Goal: Communication & Community: Connect with others

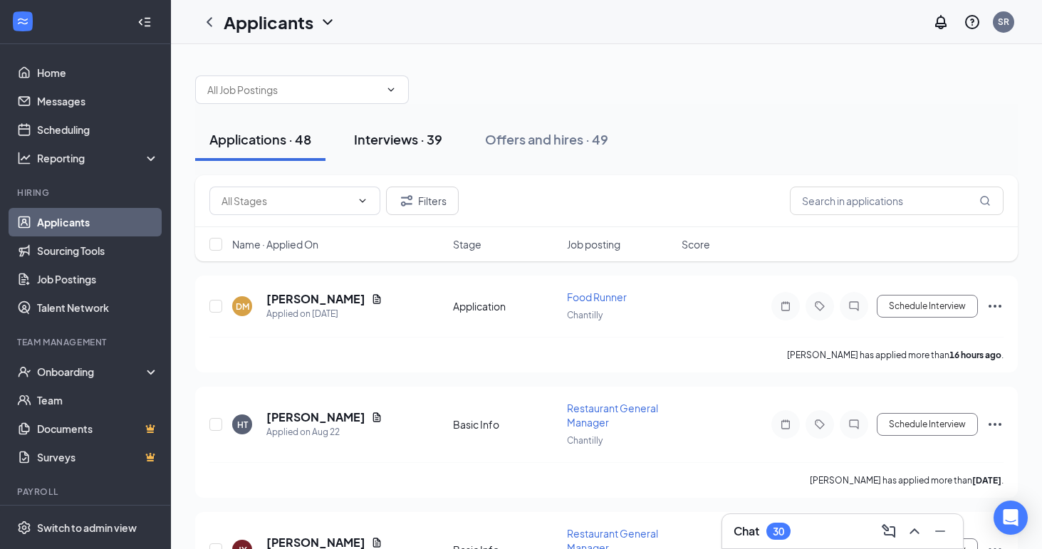
click at [415, 145] on div "Interviews · 39" at bounding box center [398, 139] width 88 height 18
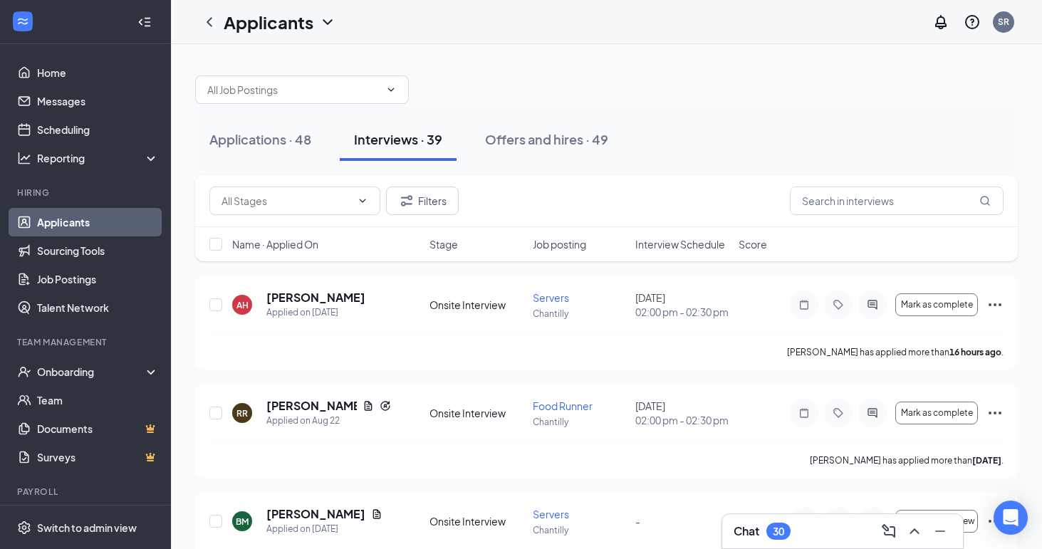
click at [276, 14] on h1 "Applicants" at bounding box center [269, 22] width 90 height 24
click at [325, 29] on icon "ChevronDown" at bounding box center [327, 22] width 17 height 17
click at [290, 31] on h1 "Applicants" at bounding box center [269, 22] width 90 height 24
click at [268, 56] on link "Applicants" at bounding box center [309, 62] width 154 height 14
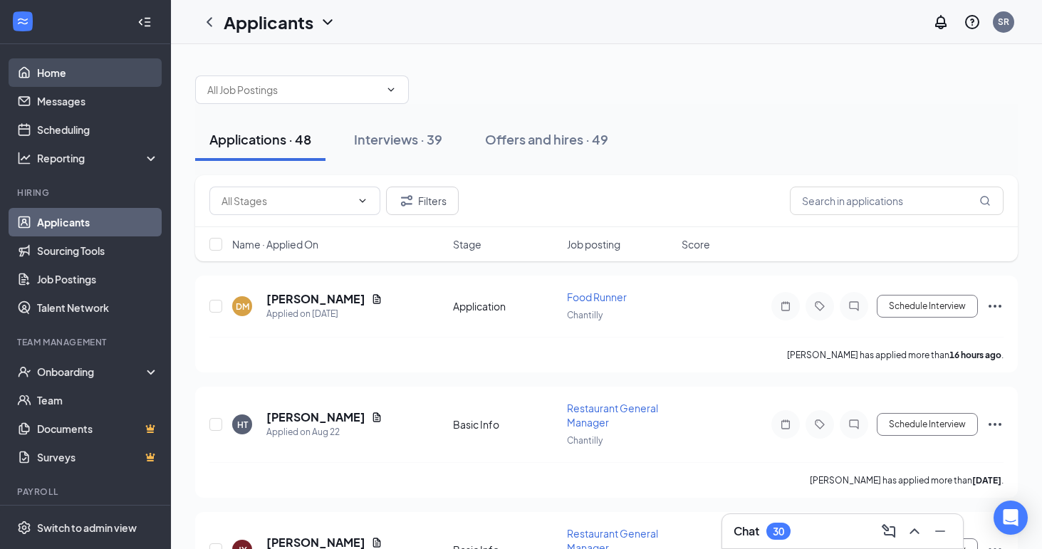
click at [53, 72] on link "Home" at bounding box center [98, 72] width 122 height 28
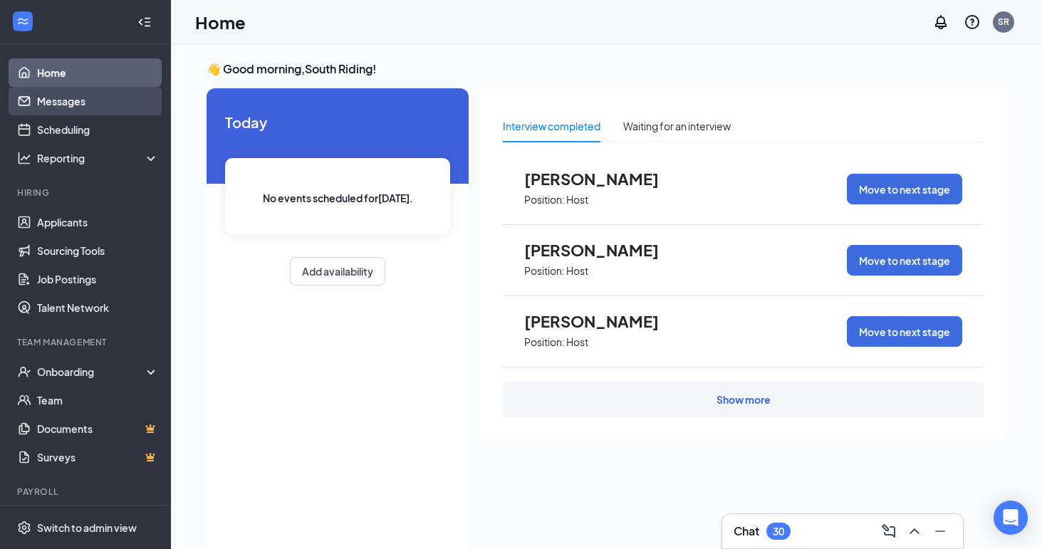
click at [78, 105] on link "Messages" at bounding box center [98, 101] width 122 height 28
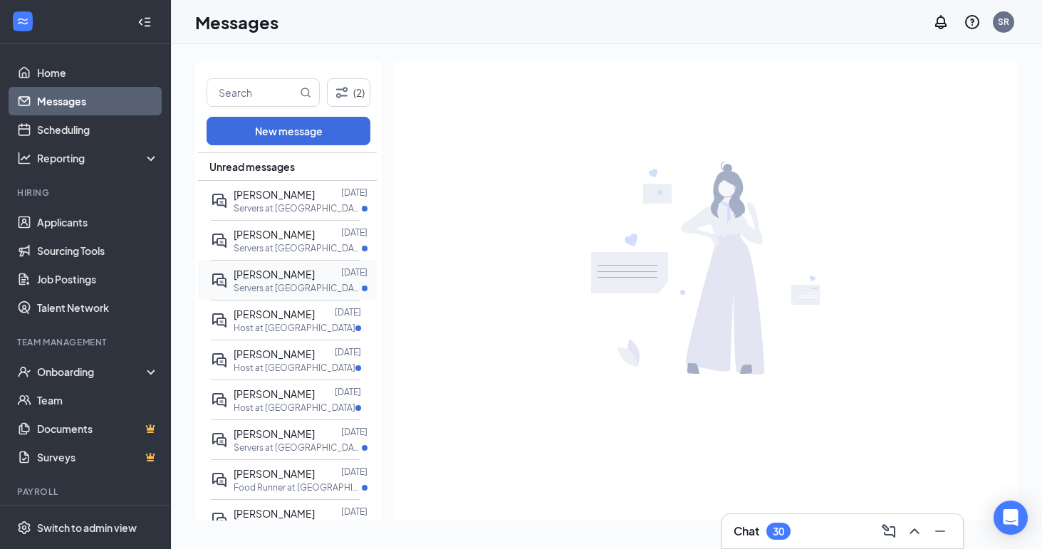
click at [239, 278] on span "[PERSON_NAME]" at bounding box center [274, 274] width 81 height 13
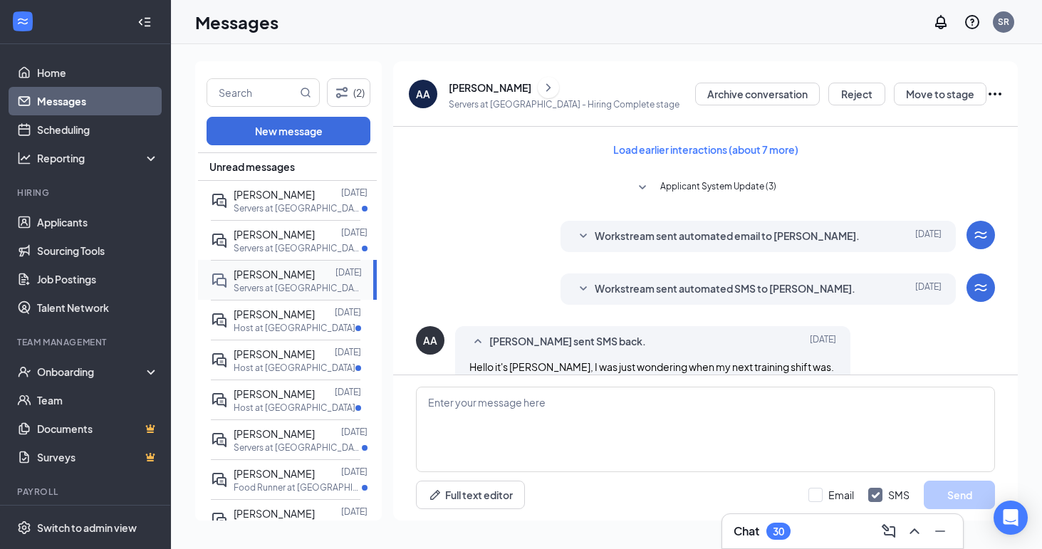
scroll to position [470, 0]
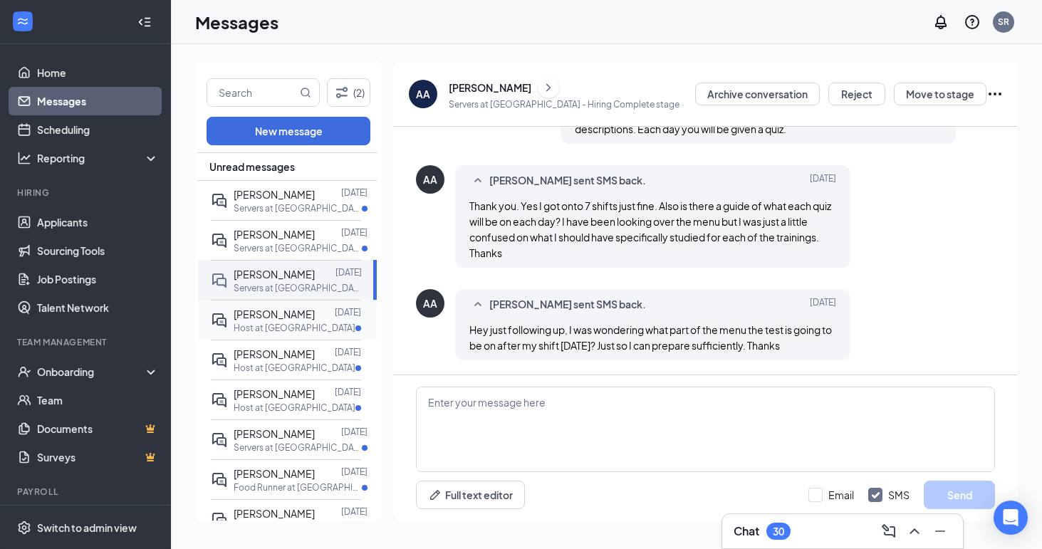
click at [272, 315] on span "[PERSON_NAME]" at bounding box center [274, 314] width 81 height 13
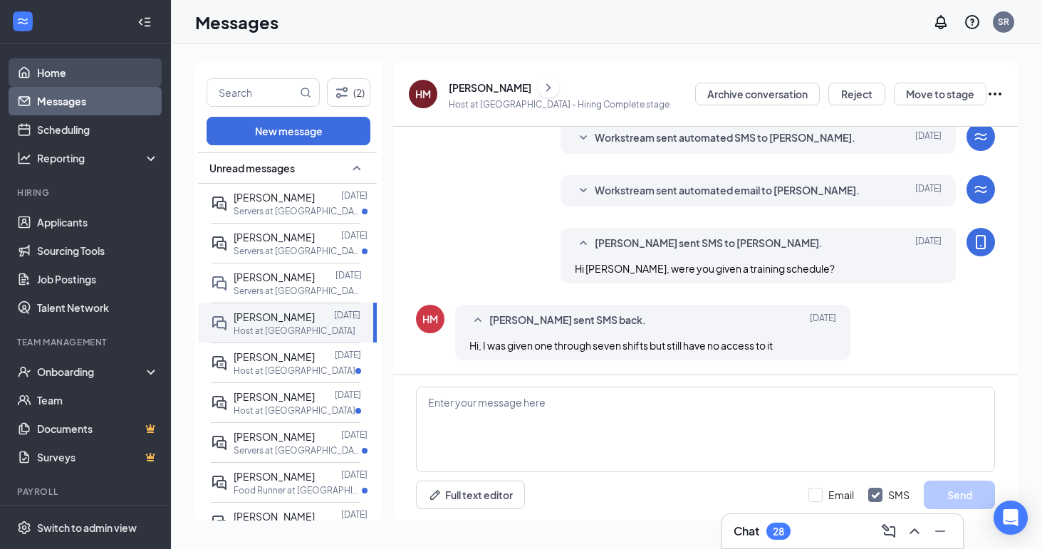
click at [64, 73] on link "Home" at bounding box center [98, 72] width 122 height 28
